Goal: Task Accomplishment & Management: Complete application form

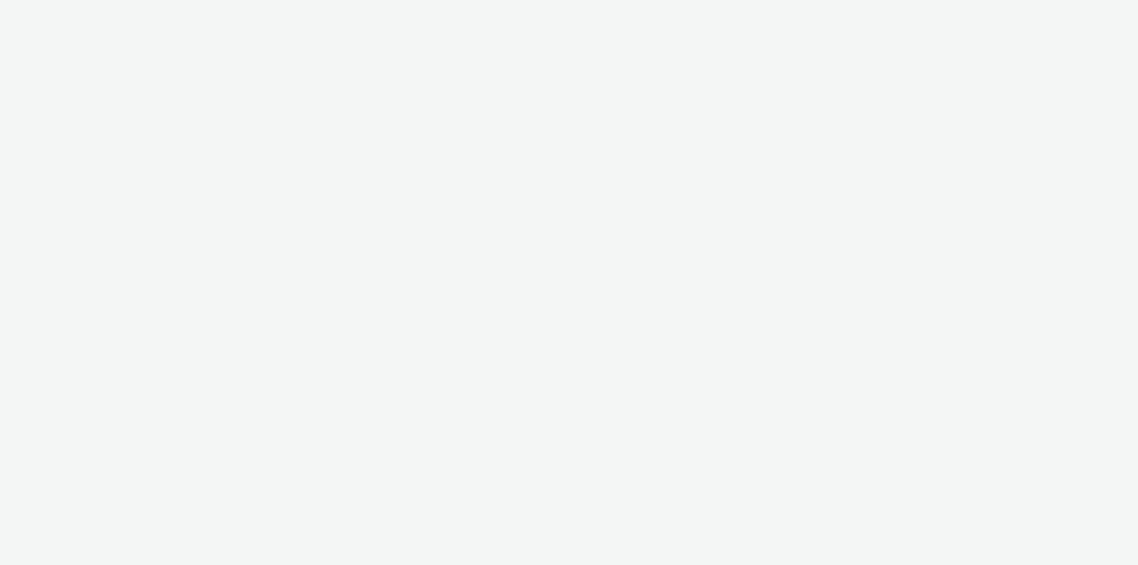
select select "11a7df10-284f-415c-b52a-427acf4c31ae"
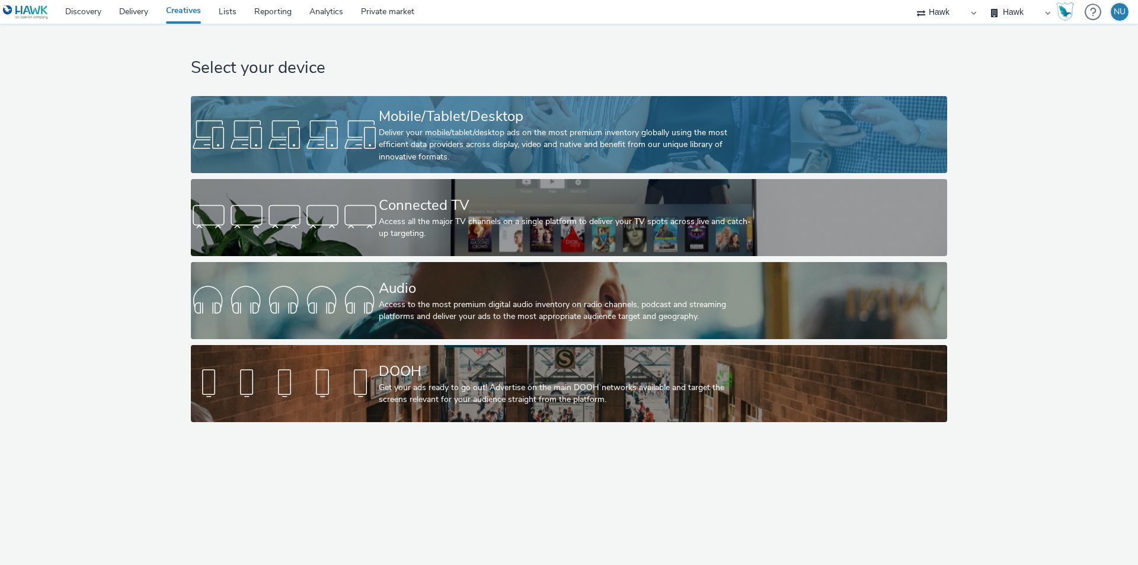
click at [437, 146] on div "Deliver your mobile/tablet/desktop ads on the most premium inventory globally u…" at bounding box center [567, 145] width 376 height 36
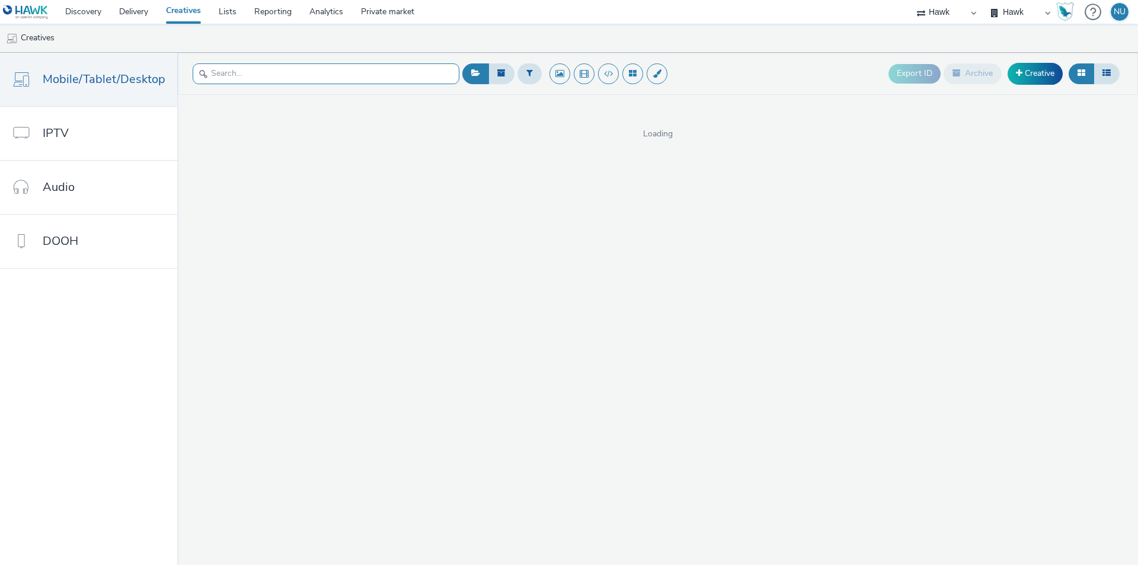
click at [244, 71] on input "text" at bounding box center [326, 73] width 267 height 21
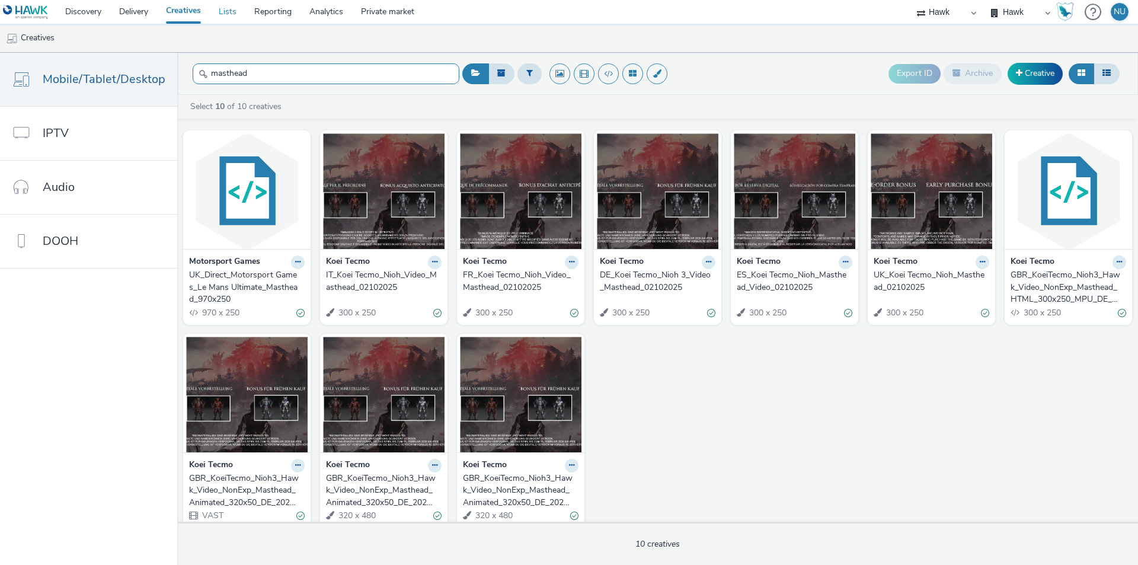
type input "masthead"
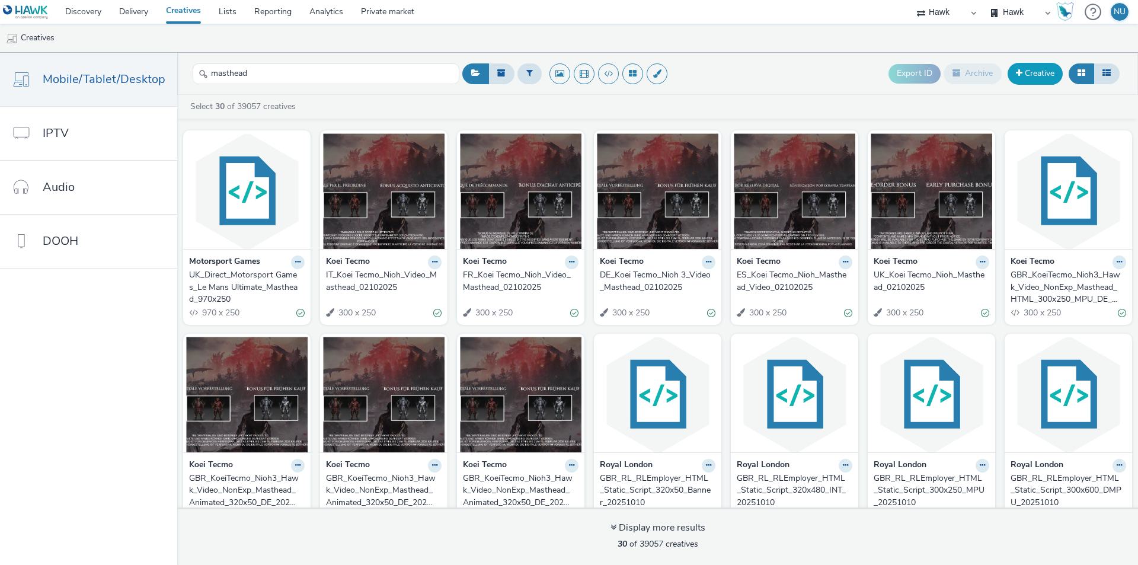
click at [1042, 72] on link "Creative" at bounding box center [1034, 73] width 55 height 21
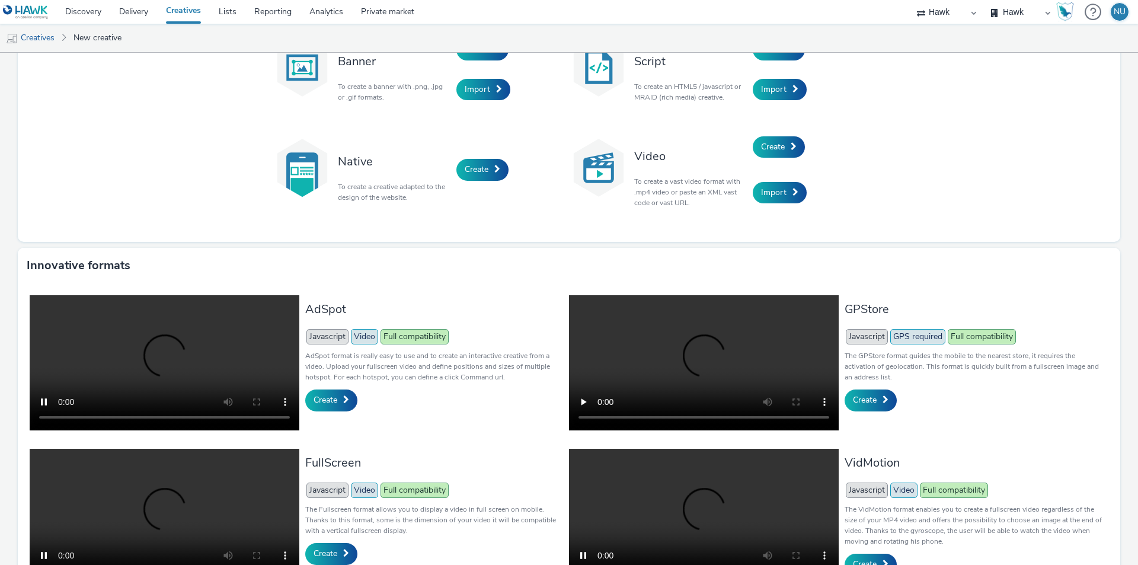
scroll to position [163, 0]
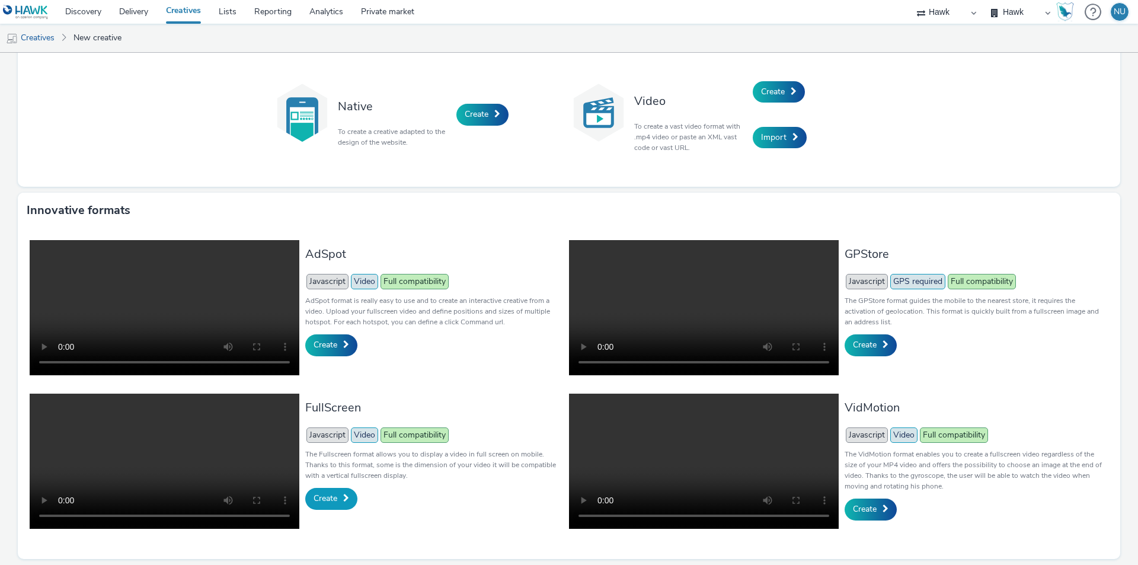
click at [325, 492] on span "Create" at bounding box center [325, 497] width 24 height 11
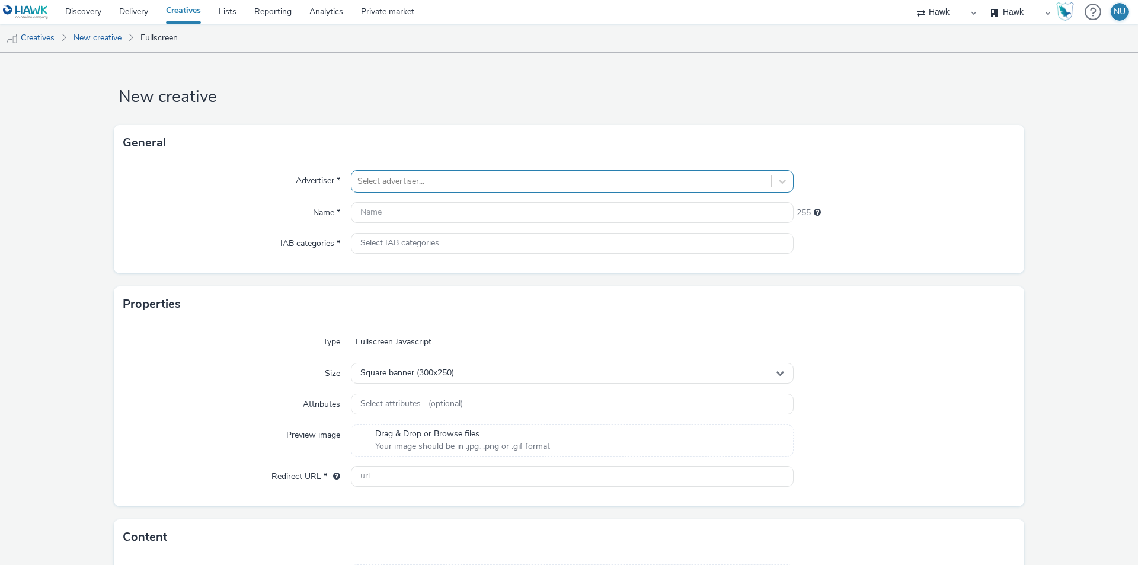
click at [357, 183] on input "text" at bounding box center [358, 181] width 2 height 12
type input "koei"
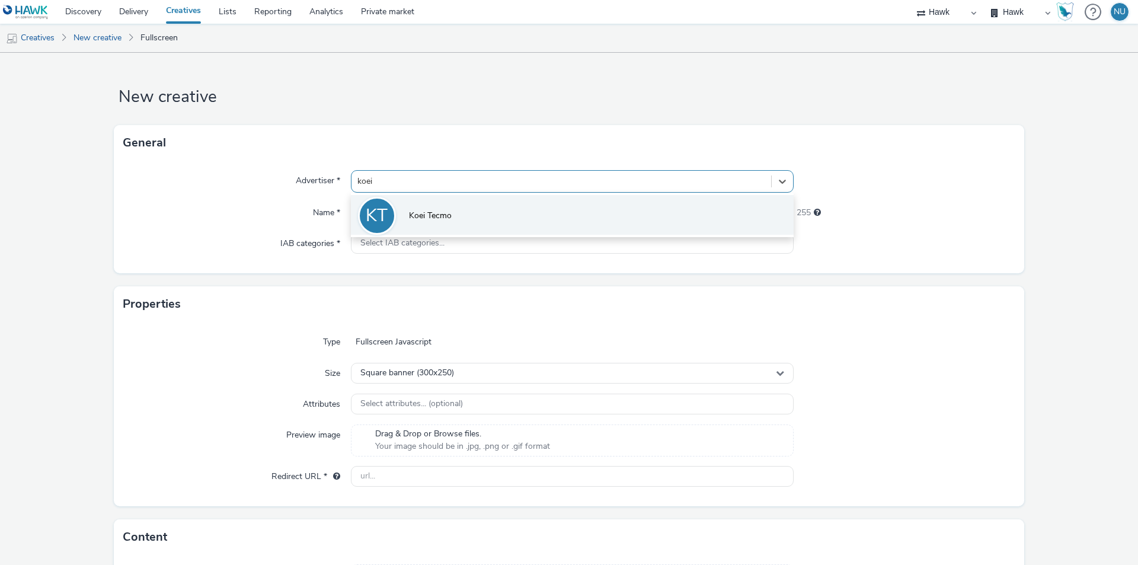
click at [414, 208] on li "KT Koei Tecmo" at bounding box center [572, 215] width 443 height 40
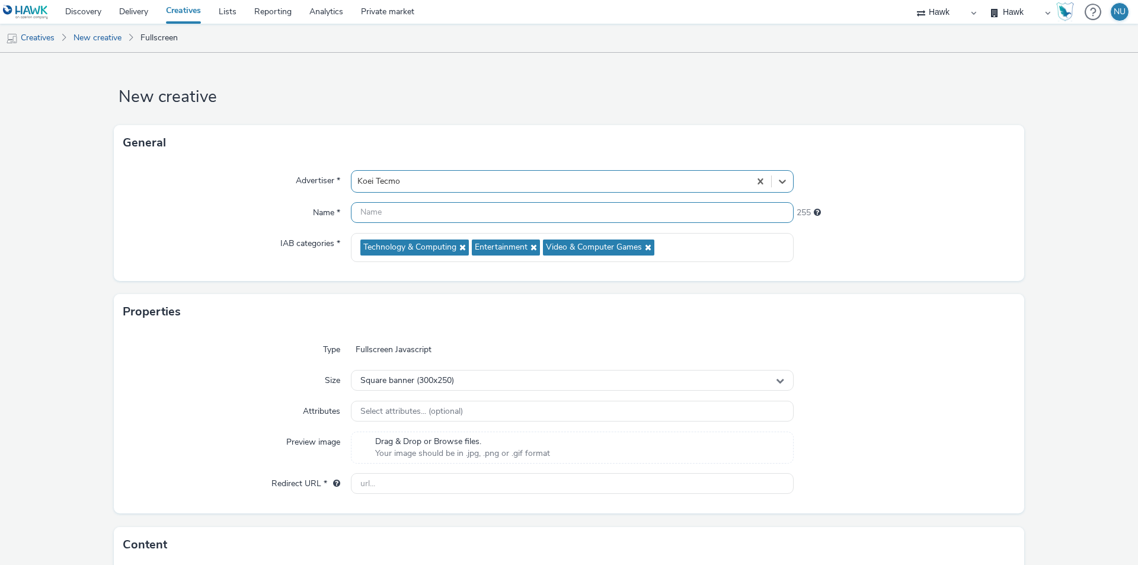
click at [397, 212] on input "text" at bounding box center [572, 212] width 443 height 21
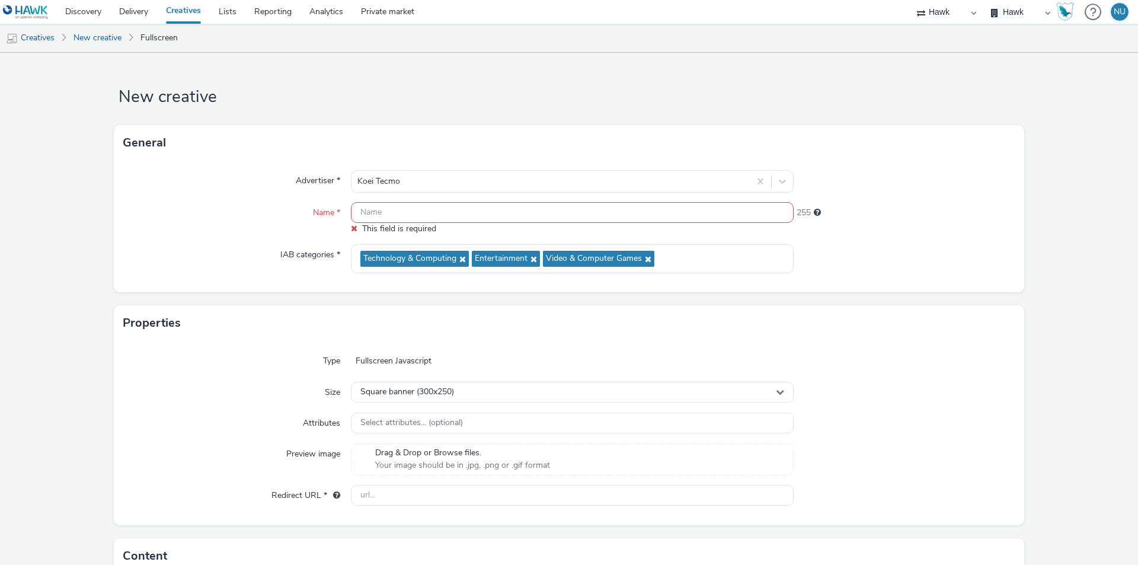
click at [375, 209] on input "text" at bounding box center [572, 212] width 443 height 21
paste input "IT_Koei Tecmo_Nioh_Video_Masthead_02102025"
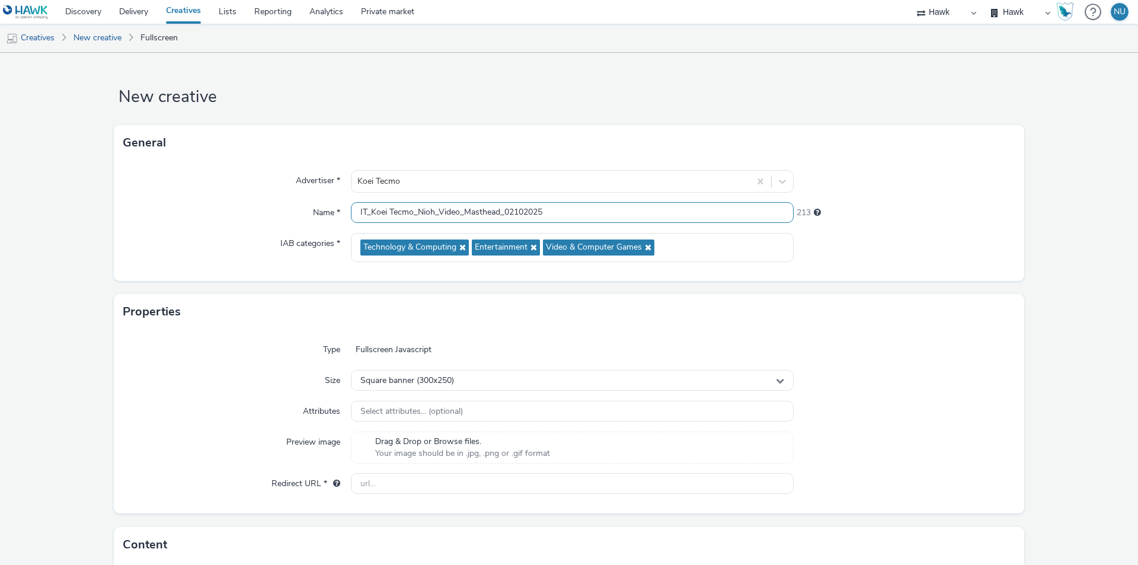
drag, startPoint x: 555, startPoint y: 219, endPoint x: 497, endPoint y: 213, distance: 58.9
click at [497, 213] on input "IT_Koei Tecmo_Nioh_Video_Masthead_02102025" at bounding box center [572, 212] width 443 height 21
drag, startPoint x: 362, startPoint y: 209, endPoint x: 341, endPoint y: 210, distance: 20.8
click at [341, 210] on div "Name * IT_Koei Tecmo_Nioh_Video_Masthead 222" at bounding box center [568, 212] width 891 height 21
type input "AUZ_Koei Tecmo_Nioh_Video_Masthead"
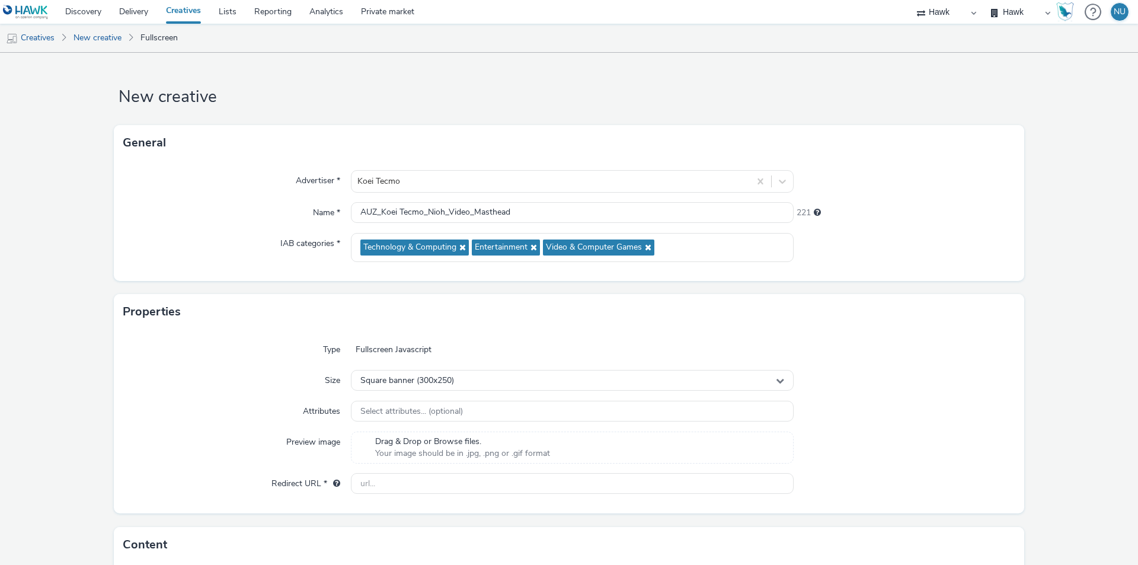
click at [252, 321] on div "Properties" at bounding box center [569, 312] width 910 height 36
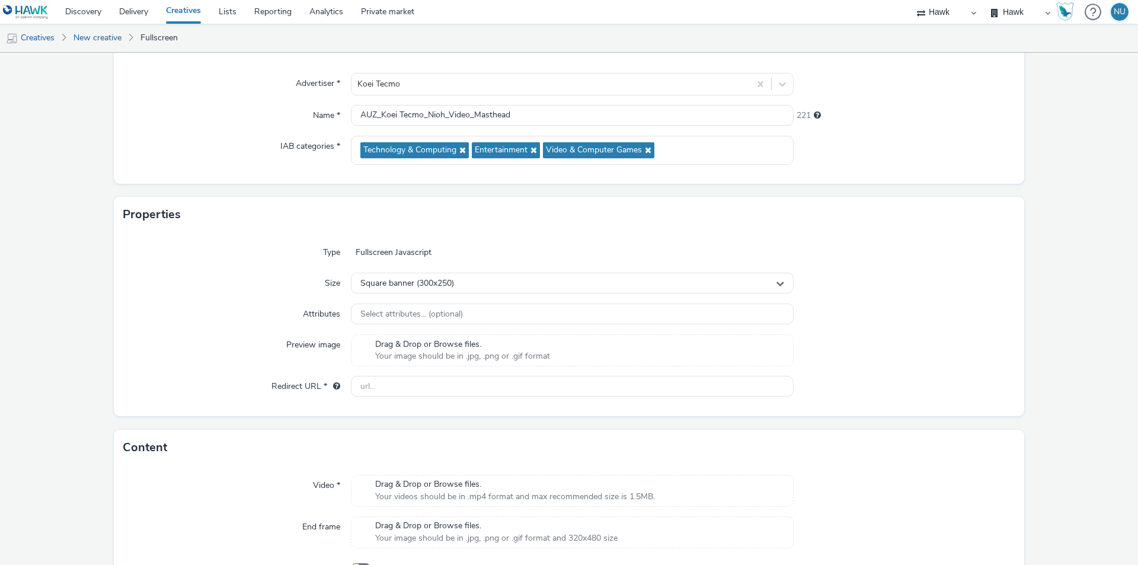
scroll to position [119, 0]
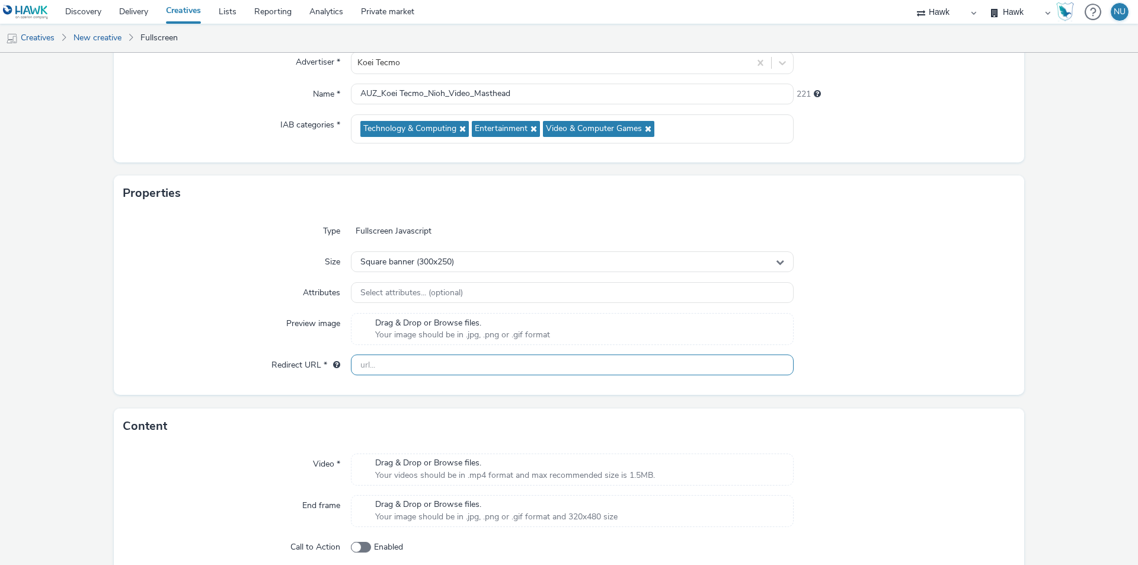
click at [385, 367] on input "text" at bounding box center [572, 364] width 443 height 21
paste input "[URL][DOMAIN_NAME]"
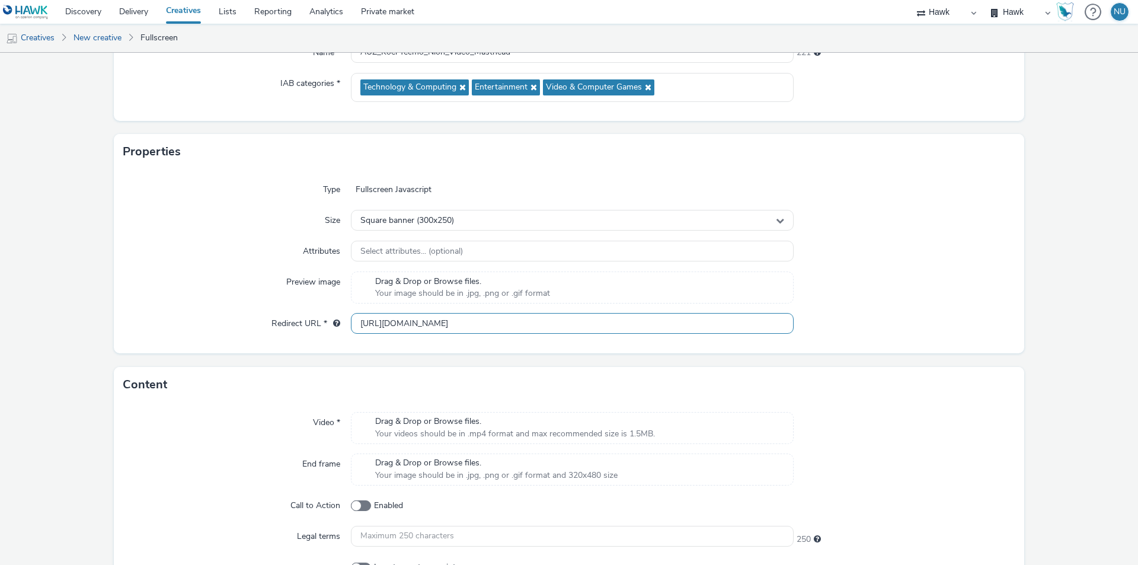
scroll to position [178, 0]
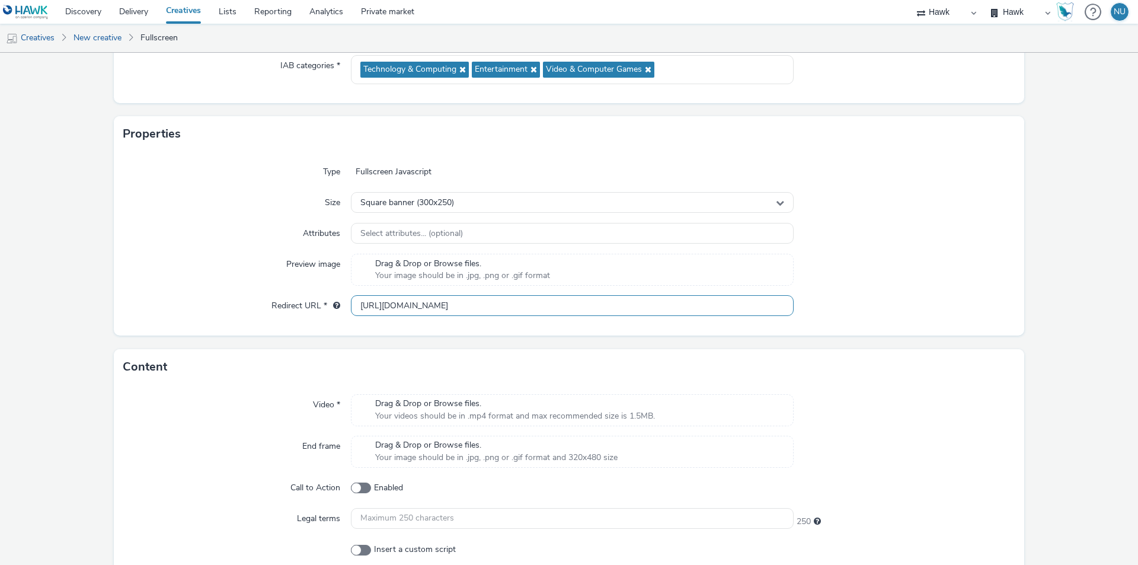
type input "[URL][DOMAIN_NAME]"
click at [261, 416] on div "Video *" at bounding box center [237, 410] width 228 height 32
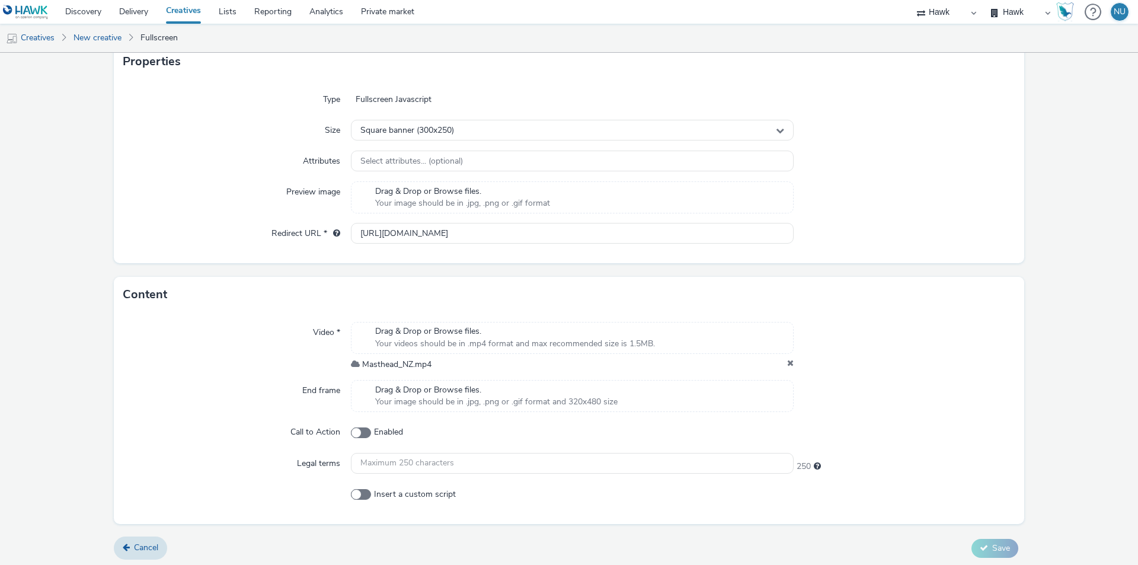
scroll to position [254, 0]
click at [404, 361] on span "Masthead_NZ.mp4" at bounding box center [396, 360] width 69 height 11
click at [787, 359] on icon at bounding box center [790, 361] width 7 height 12
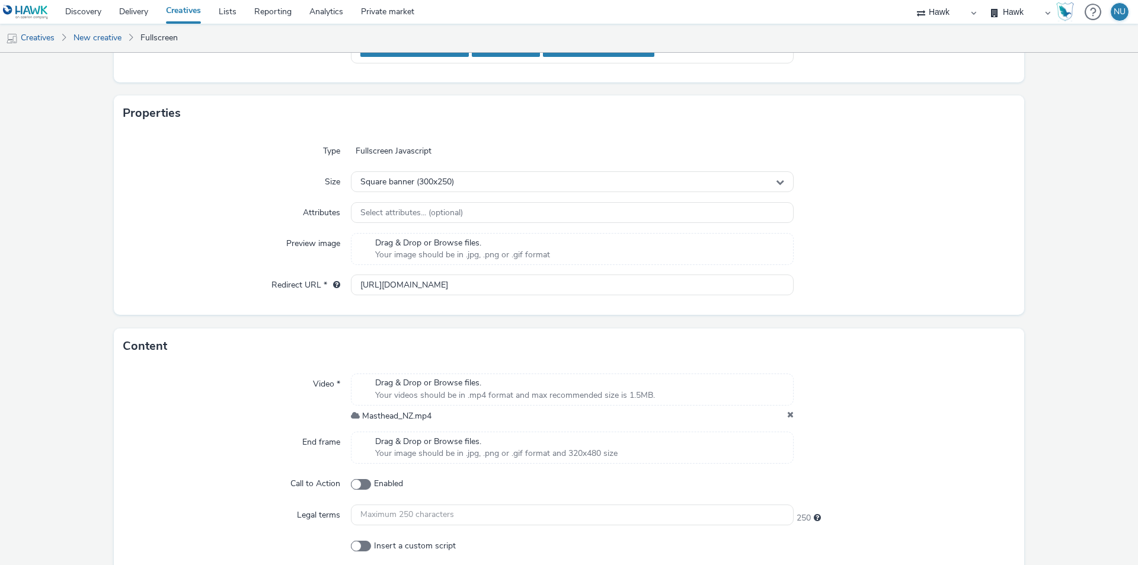
scroll to position [237, 0]
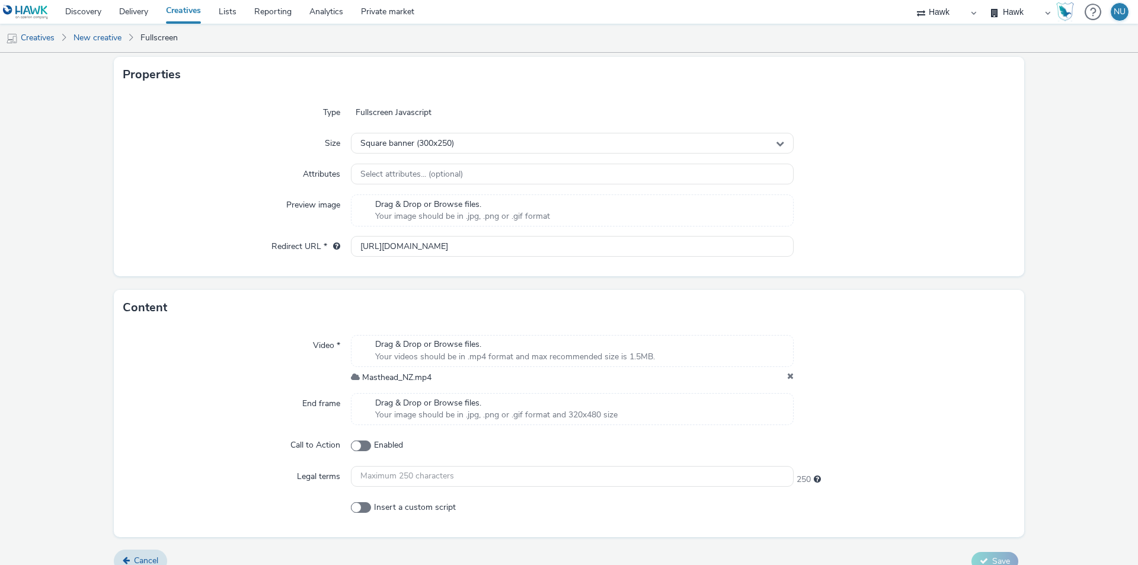
click at [787, 377] on icon at bounding box center [790, 378] width 7 height 12
click at [787, 376] on icon at bounding box center [790, 378] width 7 height 12
click at [429, 247] on input "[URL][DOMAIN_NAME]" at bounding box center [572, 246] width 443 height 21
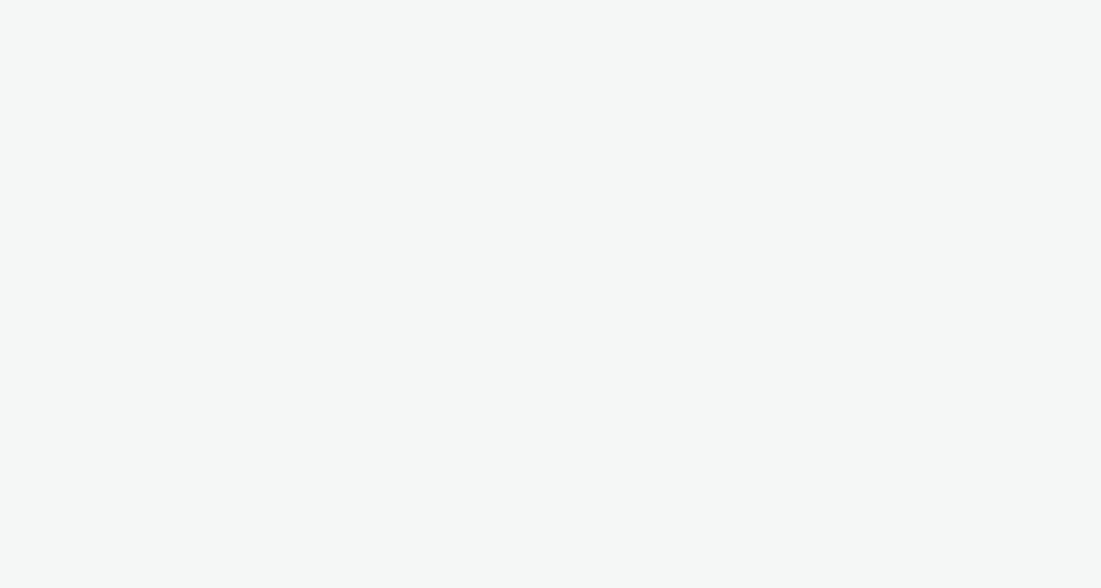
select select "11a7df10-284f-415c-b52a-427acf4c31ae"
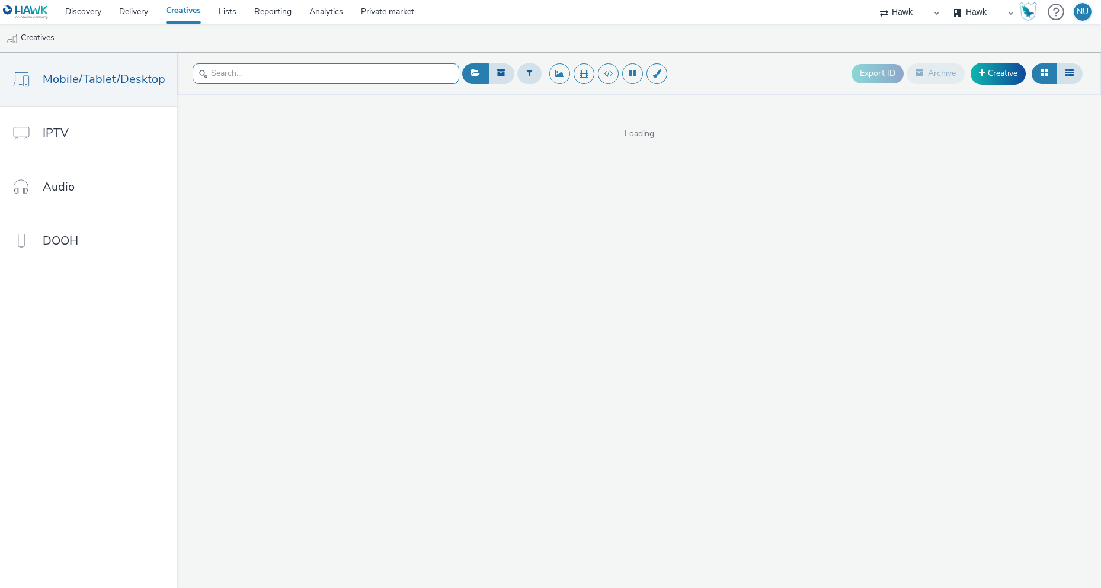
click at [351, 70] on input "text" at bounding box center [326, 73] width 267 height 21
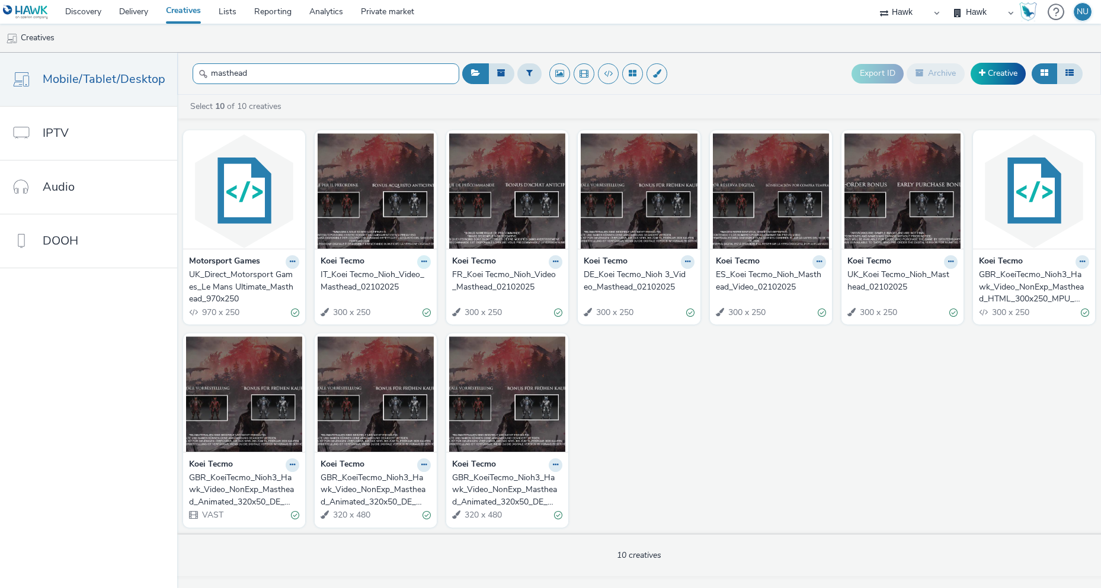
type input "masthead"
click at [423, 263] on icon at bounding box center [423, 261] width 5 height 7
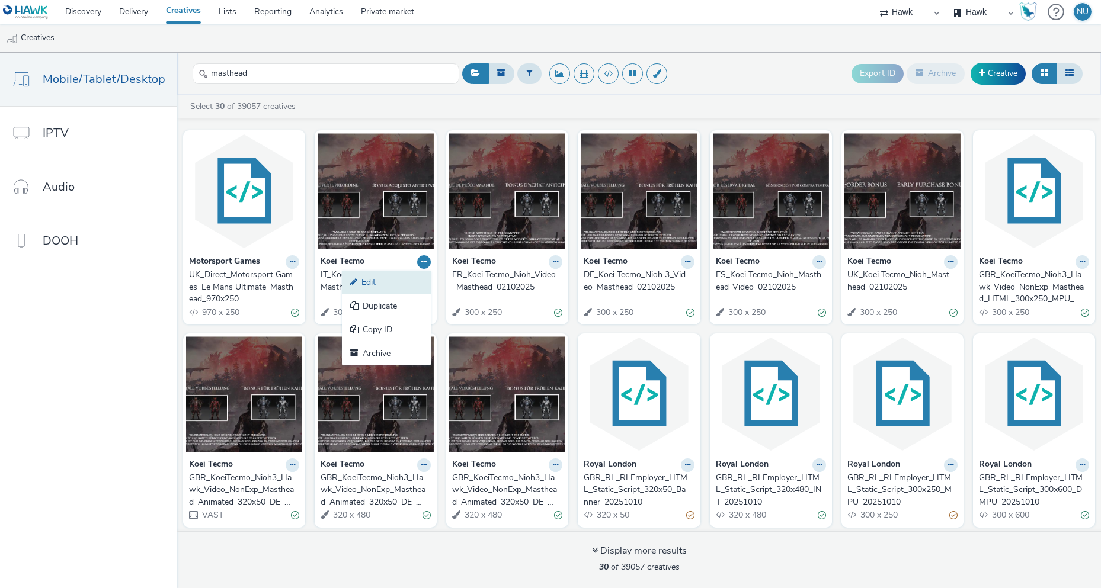
click at [398, 289] on link "Edit" at bounding box center [386, 283] width 89 height 24
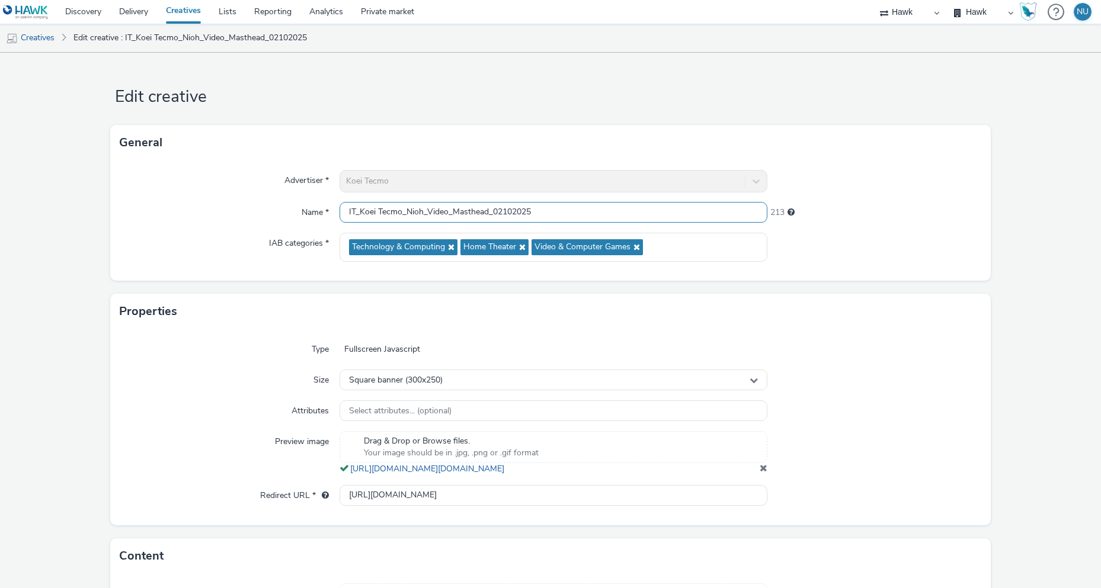
drag, startPoint x: 560, startPoint y: 209, endPoint x: 172, endPoint y: 185, distance: 388.8
click at [184, 185] on div "Advertiser * [PERSON_NAME] Name * IT_Koei Tecmo_Nioh_Video_Masthead_02102025 21…" at bounding box center [550, 221] width 881 height 120
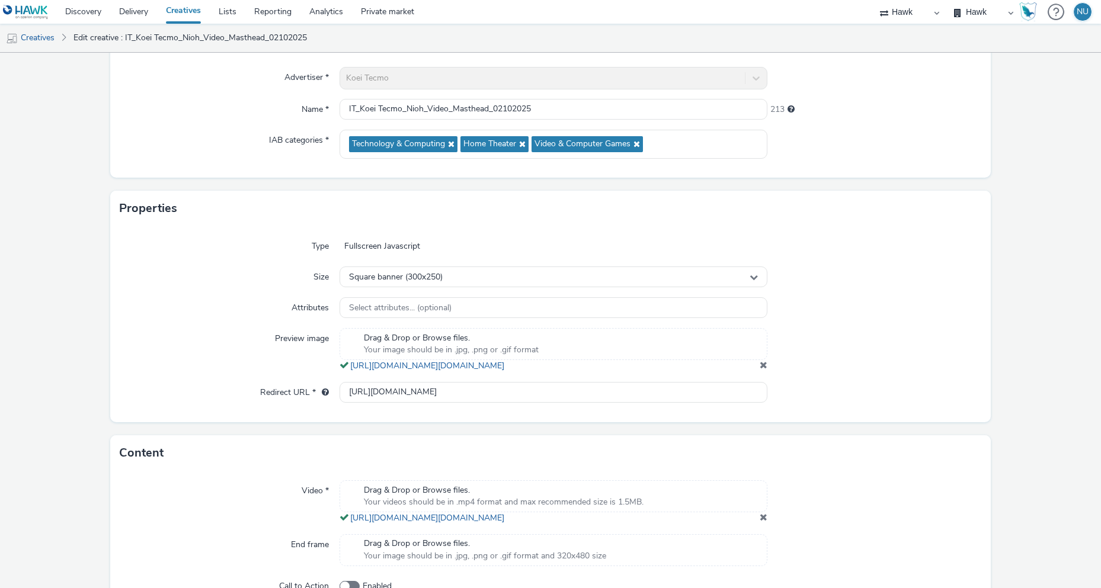
scroll to position [119, 0]
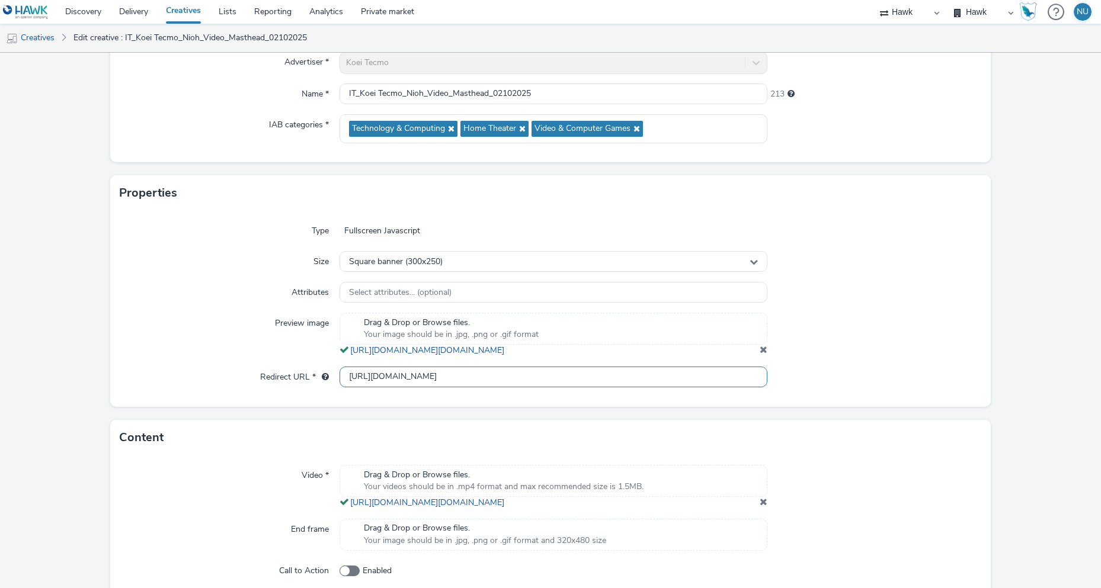
drag, startPoint x: 489, startPoint y: 384, endPoint x: 173, endPoint y: 398, distance: 316.2
click at [177, 388] on div "Redirect URL * [URL][DOMAIN_NAME]" at bounding box center [551, 377] width 862 height 21
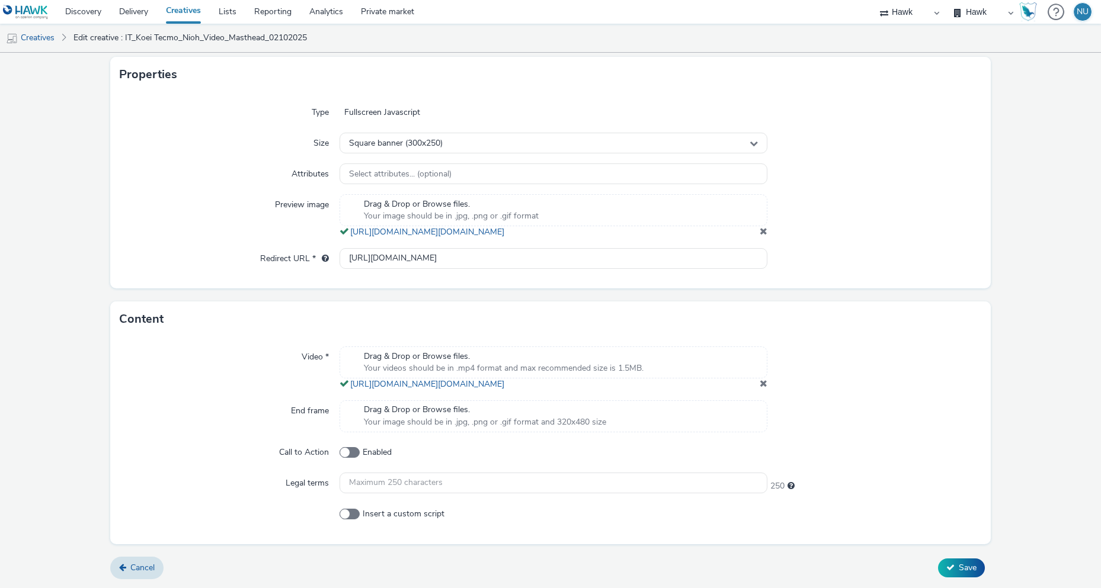
scroll to position [261, 0]
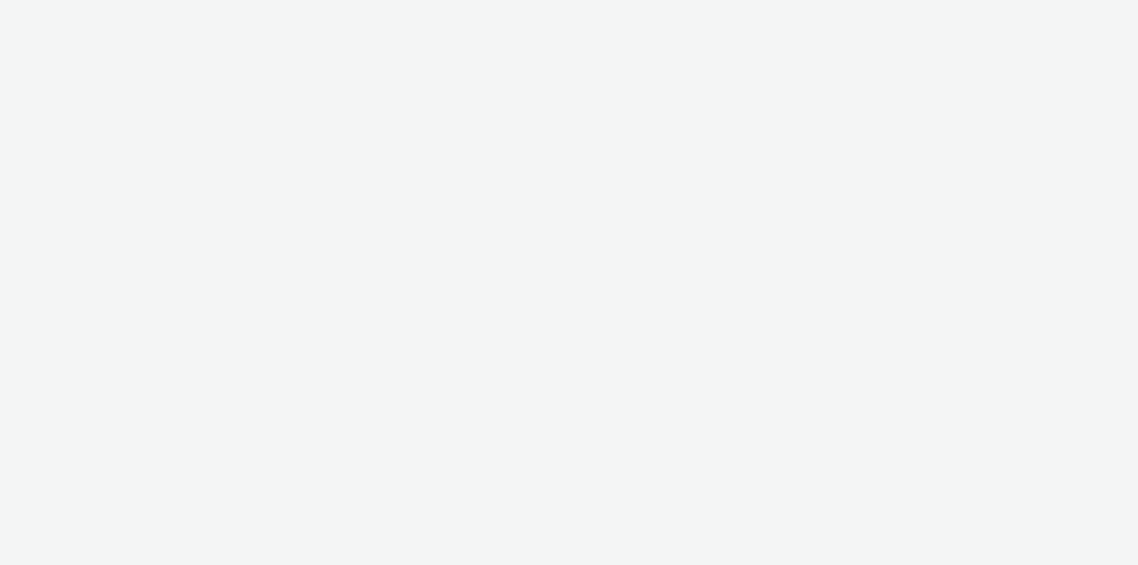
select select "11a7df10-284f-415c-b52a-427acf4c31ae"
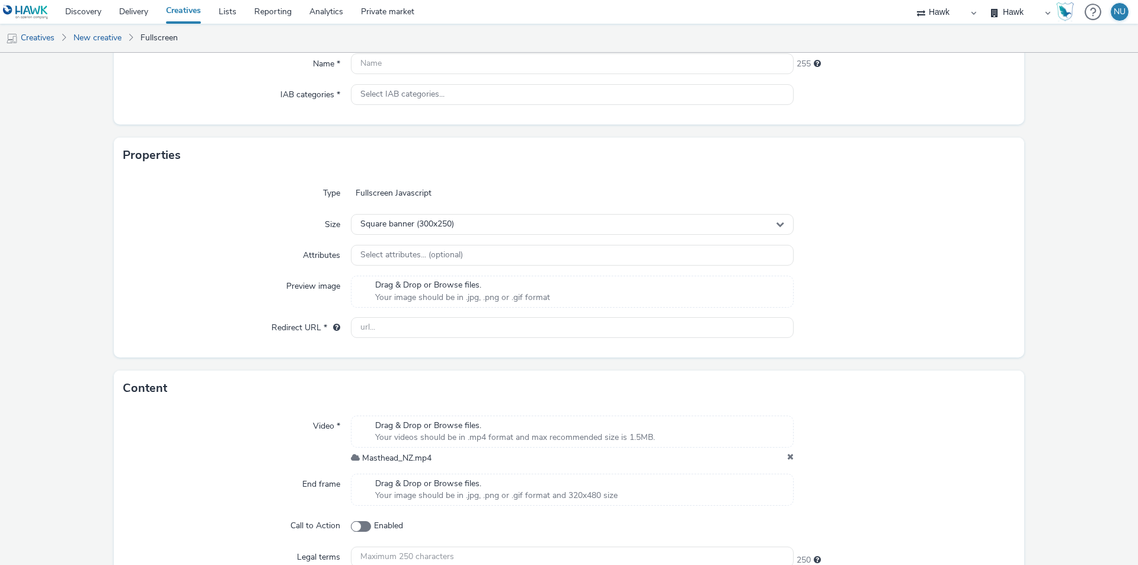
scroll to position [246, 0]
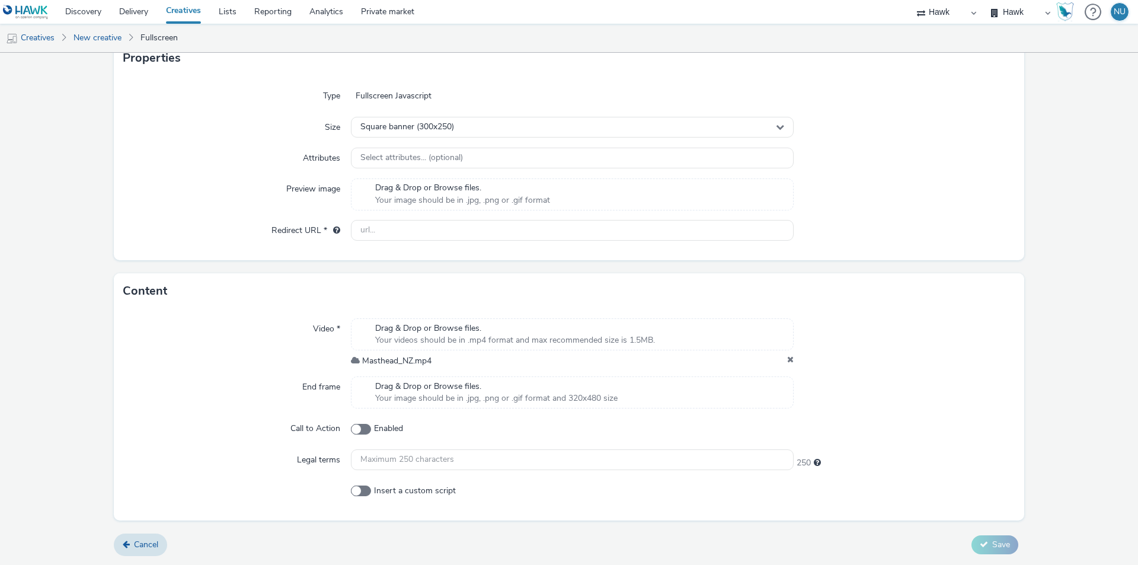
click at [787, 359] on icon at bounding box center [790, 361] width 7 height 12
click at [382, 331] on span "Drag & Drop or Browse files." at bounding box center [515, 328] width 280 height 12
click at [787, 360] on icon at bounding box center [790, 361] width 7 height 12
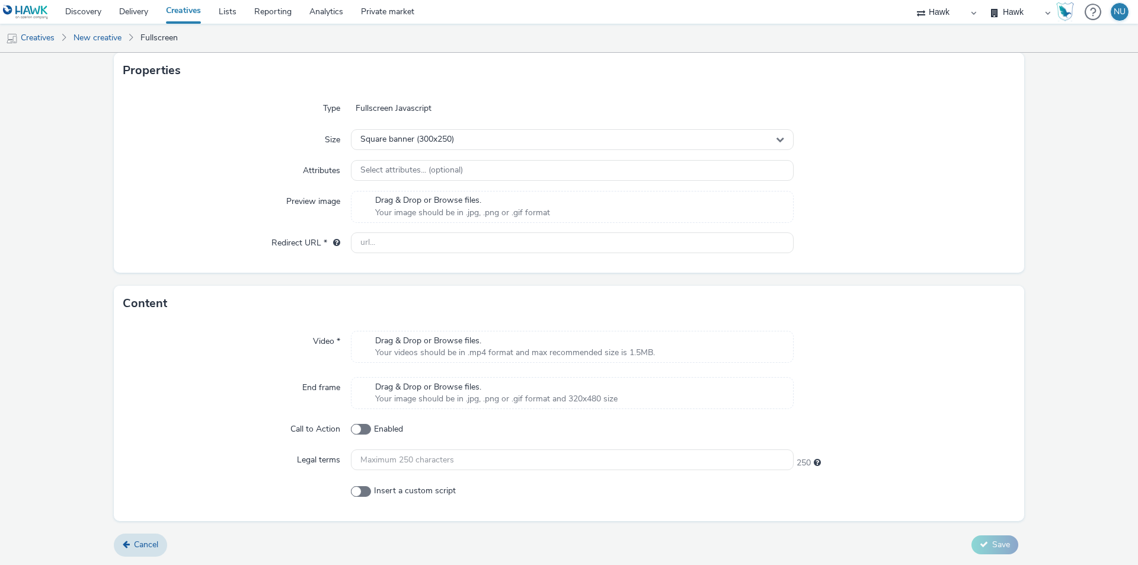
scroll to position [233, 0]
click at [411, 350] on span "Your videos should be in .mp4 format and max recommended size is 1.5MB." at bounding box center [515, 353] width 280 height 12
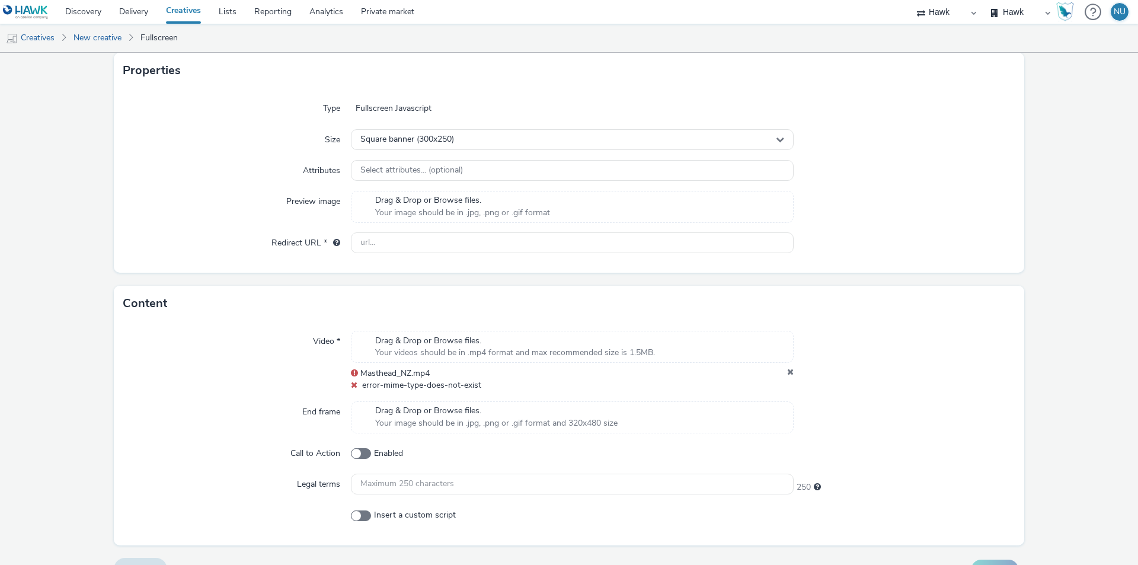
click at [41, 7] on img at bounding box center [26, 12] width 46 height 15
